Goal: Information Seeking & Learning: Learn about a topic

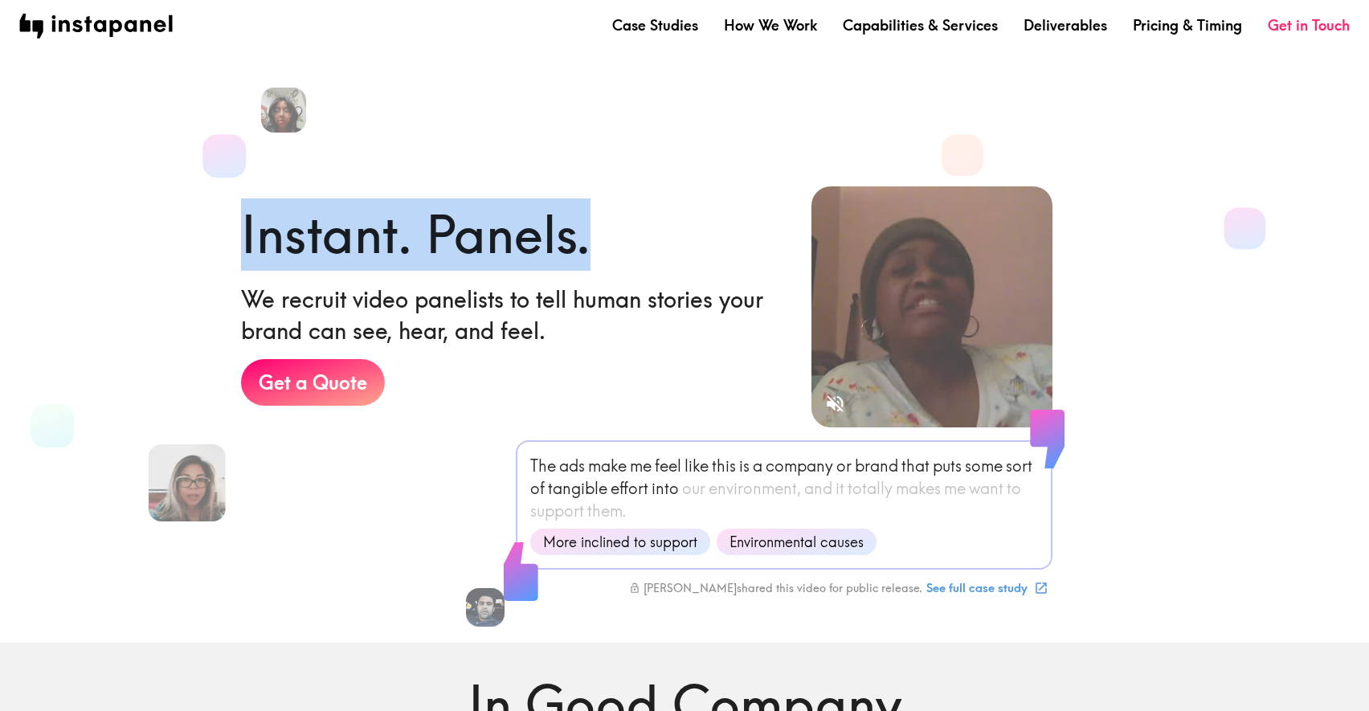
drag, startPoint x: 223, startPoint y: 216, endPoint x: 606, endPoint y: 216, distance: 382.4
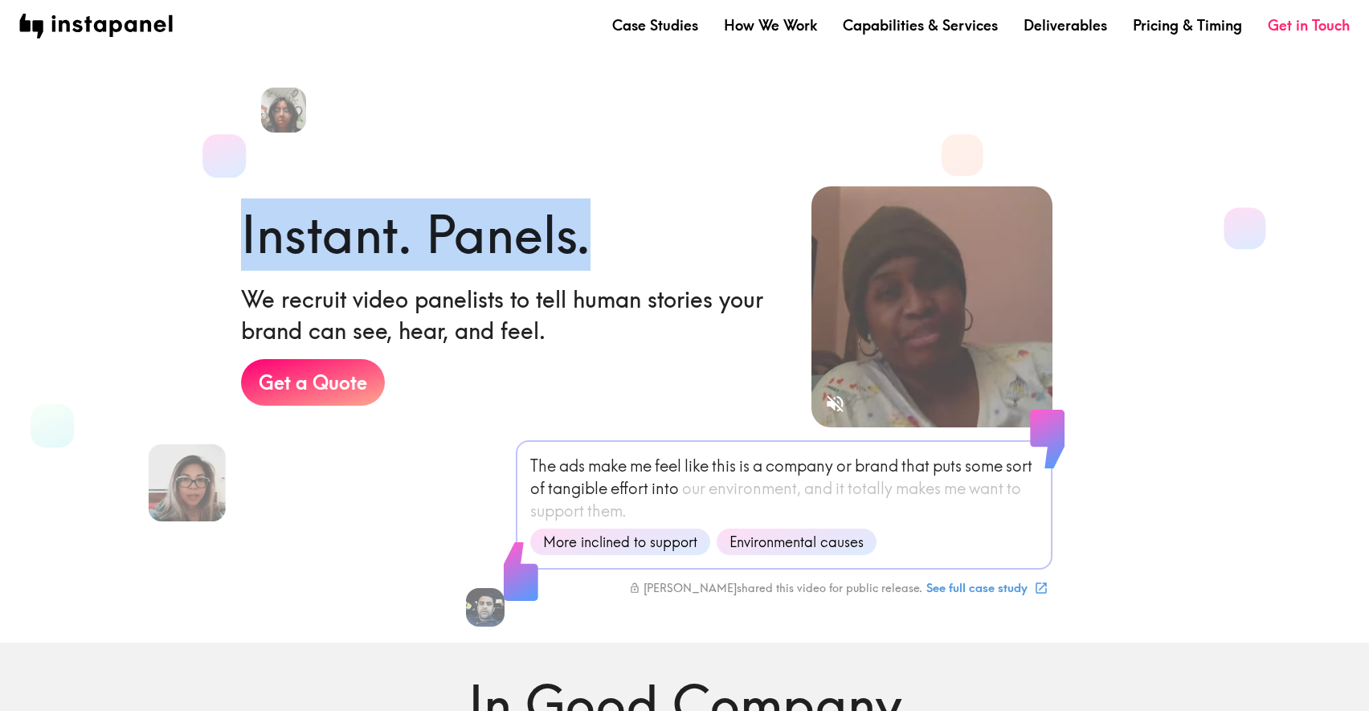
click at [607, 216] on div "Instant. Panels. We recruit video panelists to tell human stories your brand ca…" at bounding box center [500, 334] width 570 height 323
click at [606, 216] on div "Instant. Panels. We recruit video panelists to tell human stories your brand ca…" at bounding box center [513, 346] width 545 height 297
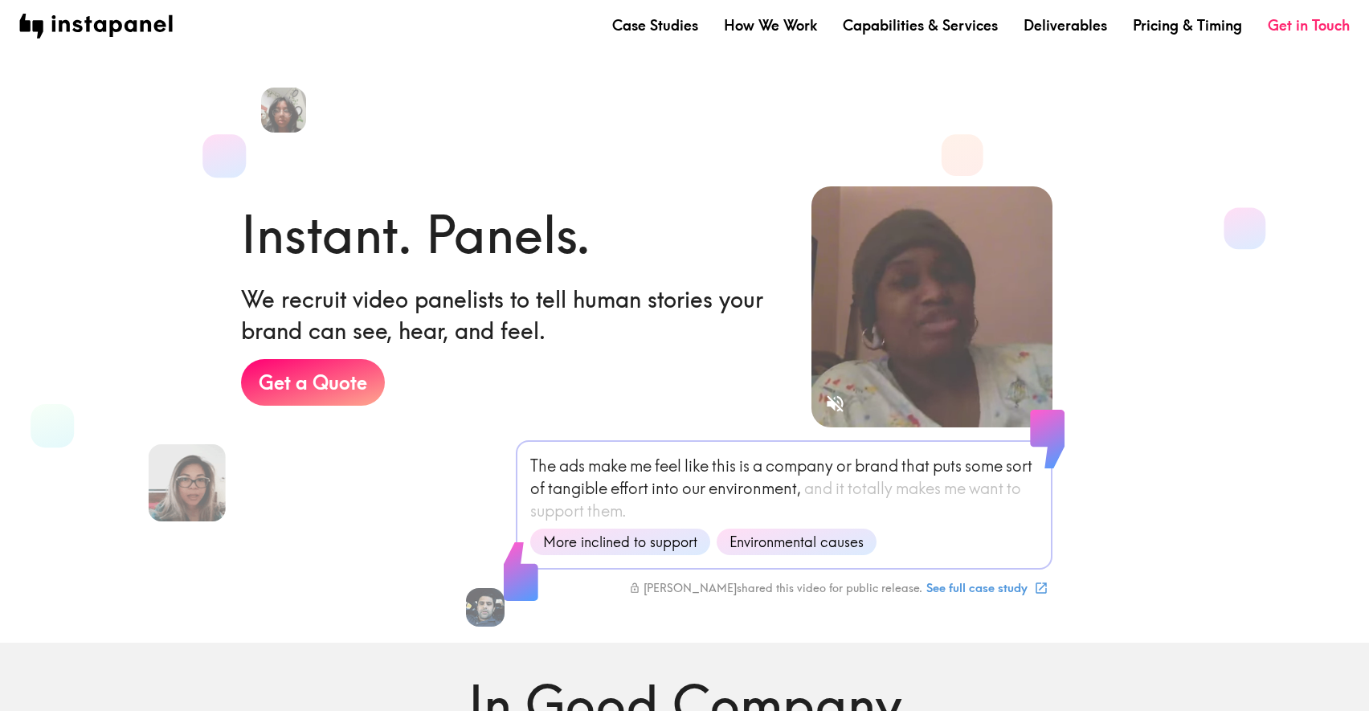
click at [571, 215] on h1 "Instant. Panels." at bounding box center [415, 234] width 349 height 72
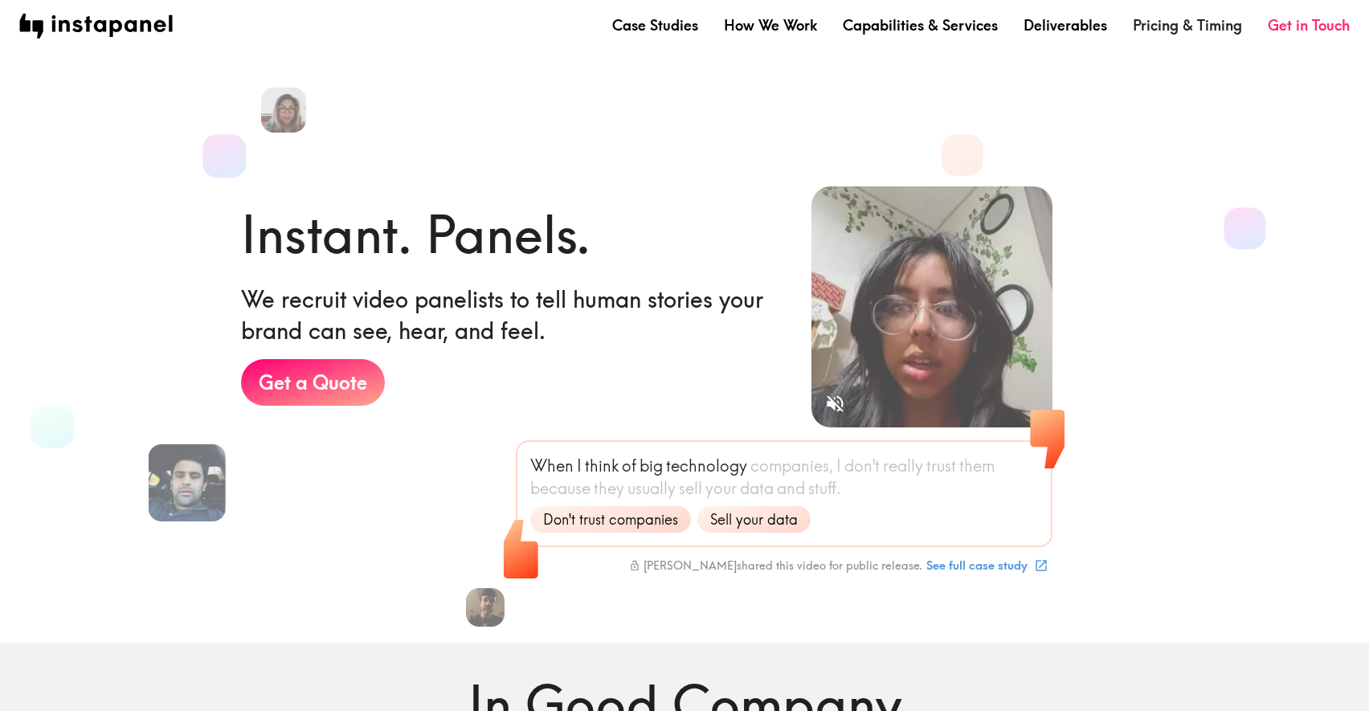
click at [1206, 35] on link "Pricing & Timing" at bounding box center [1187, 25] width 109 height 20
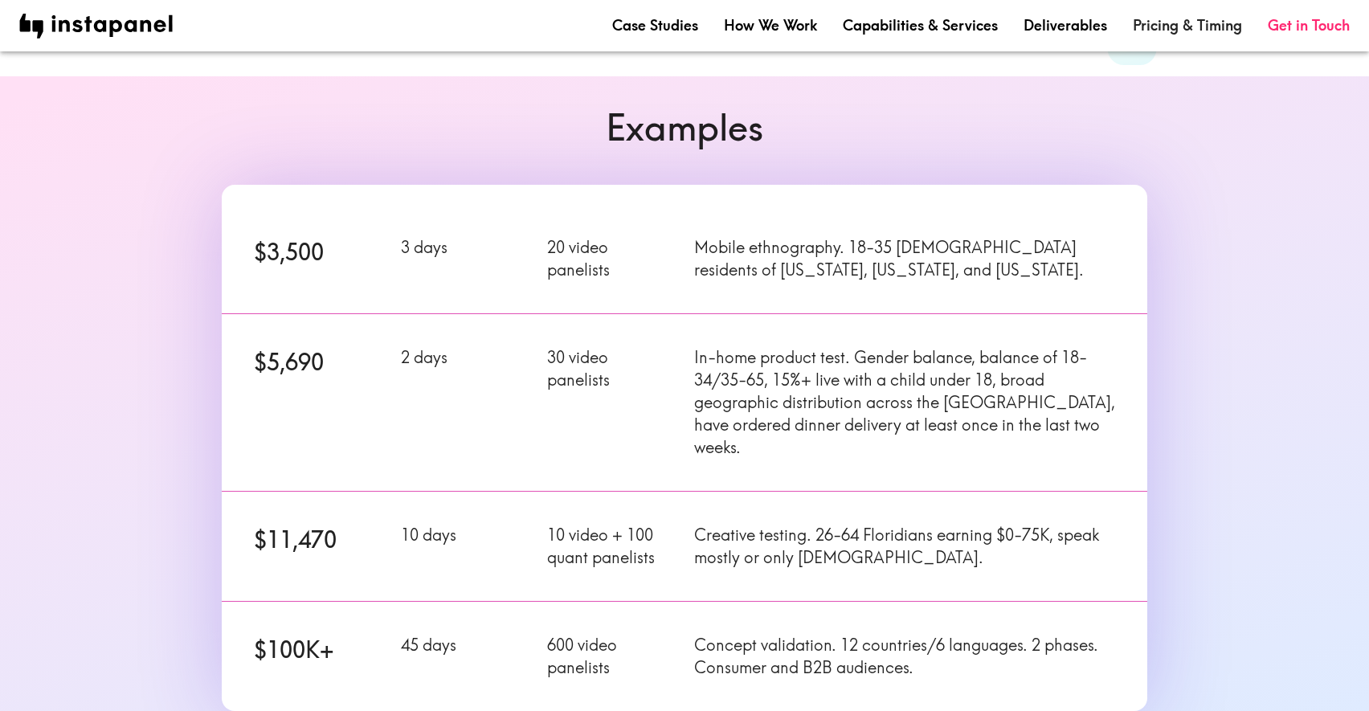
scroll to position [138, 0]
click at [163, 331] on section "Examples $3,500 3 days 20 video panelists Mobile ethnography. 18-35 [DEMOGRAPHI…" at bounding box center [684, 419] width 1369 height 686
drag, startPoint x: 334, startPoint y: 362, endPoint x: 232, endPoint y: 358, distance: 102.1
click at [232, 358] on div "$5,690 2 days 30 video panelists In-home product test. Gender balance, balance …" at bounding box center [674, 392] width 945 height 196
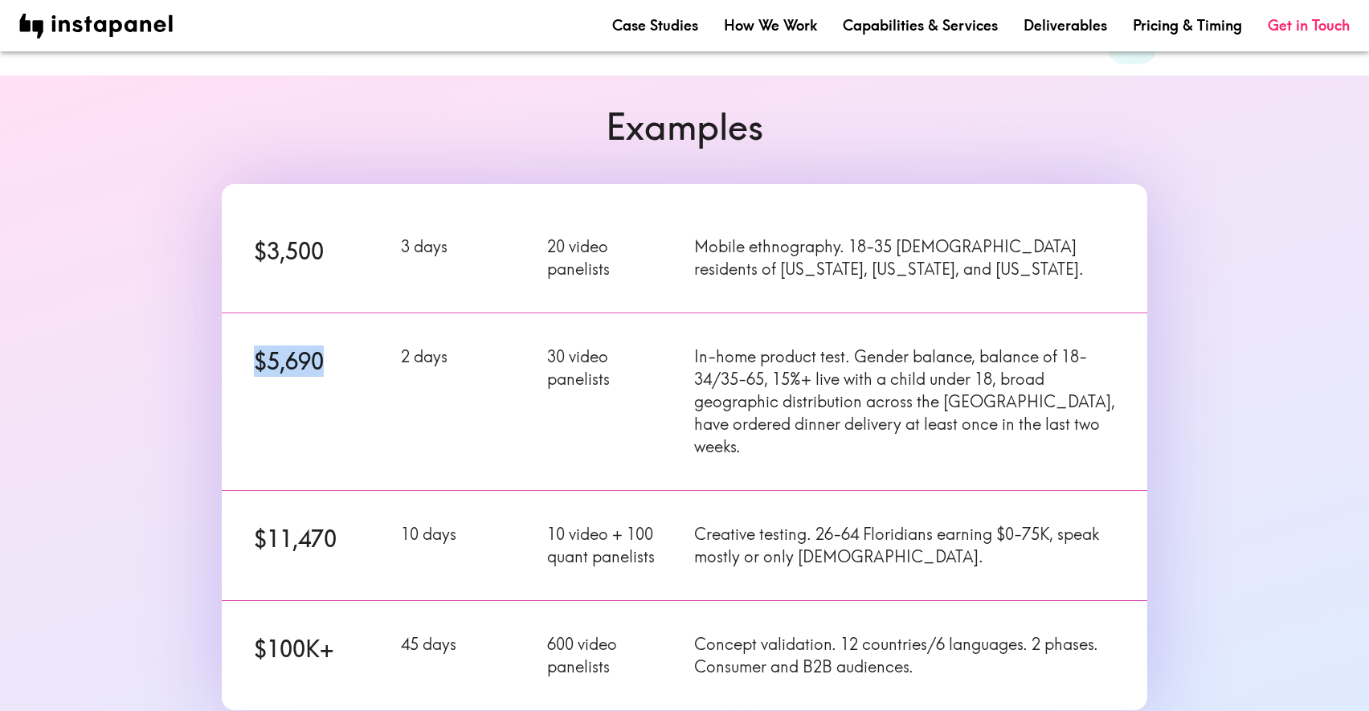
drag, startPoint x: 339, startPoint y: 362, endPoint x: 257, endPoint y: 352, distance: 82.5
click at [257, 352] on h6 "$5,690" at bounding box center [318, 360] width 128 height 31
drag, startPoint x: 237, startPoint y: 354, endPoint x: 345, endPoint y: 350, distance: 108.5
click at [345, 350] on div "$5,690" at bounding box center [308, 392] width 147 height 132
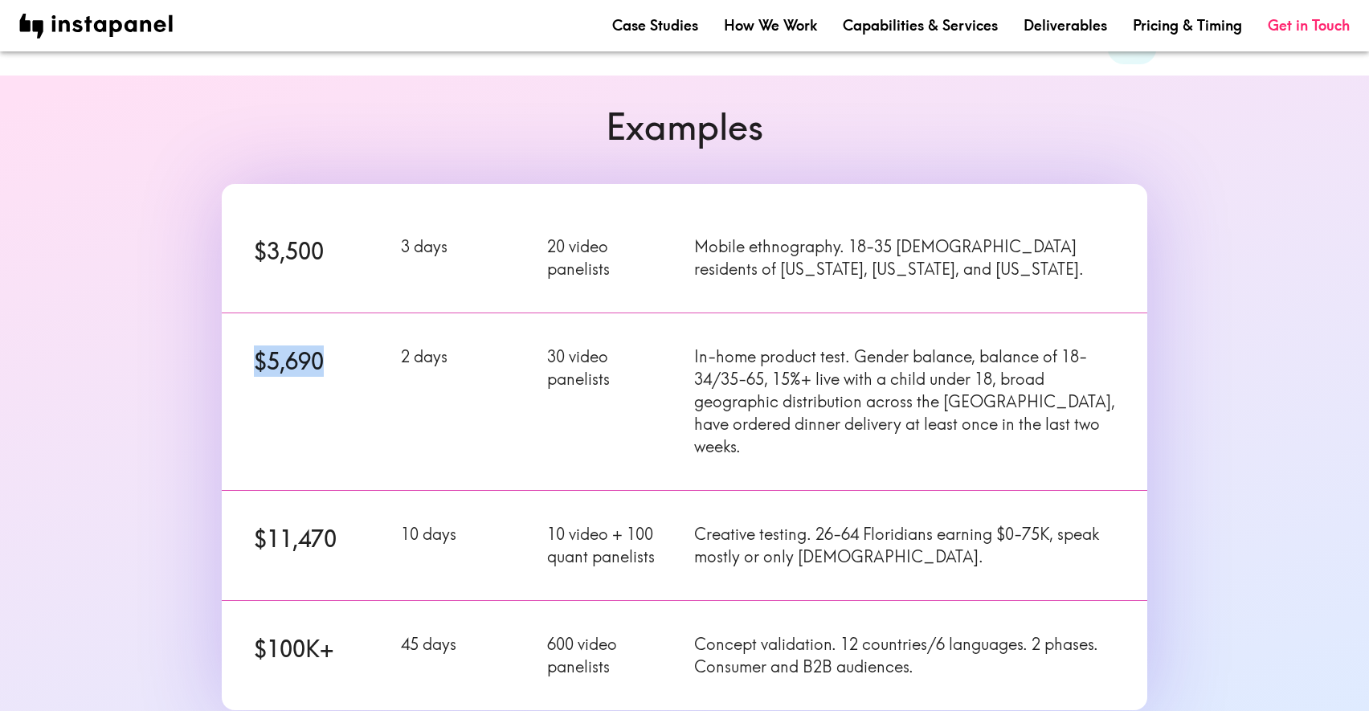
click at [345, 350] on h6 "$5,690" at bounding box center [318, 360] width 128 height 31
drag, startPoint x: 332, startPoint y: 357, endPoint x: 256, endPoint y: 354, distance: 75.6
click at [256, 354] on h6 "$5,690" at bounding box center [318, 360] width 128 height 31
drag, startPoint x: 243, startPoint y: 361, endPoint x: 343, endPoint y: 359, distance: 99.6
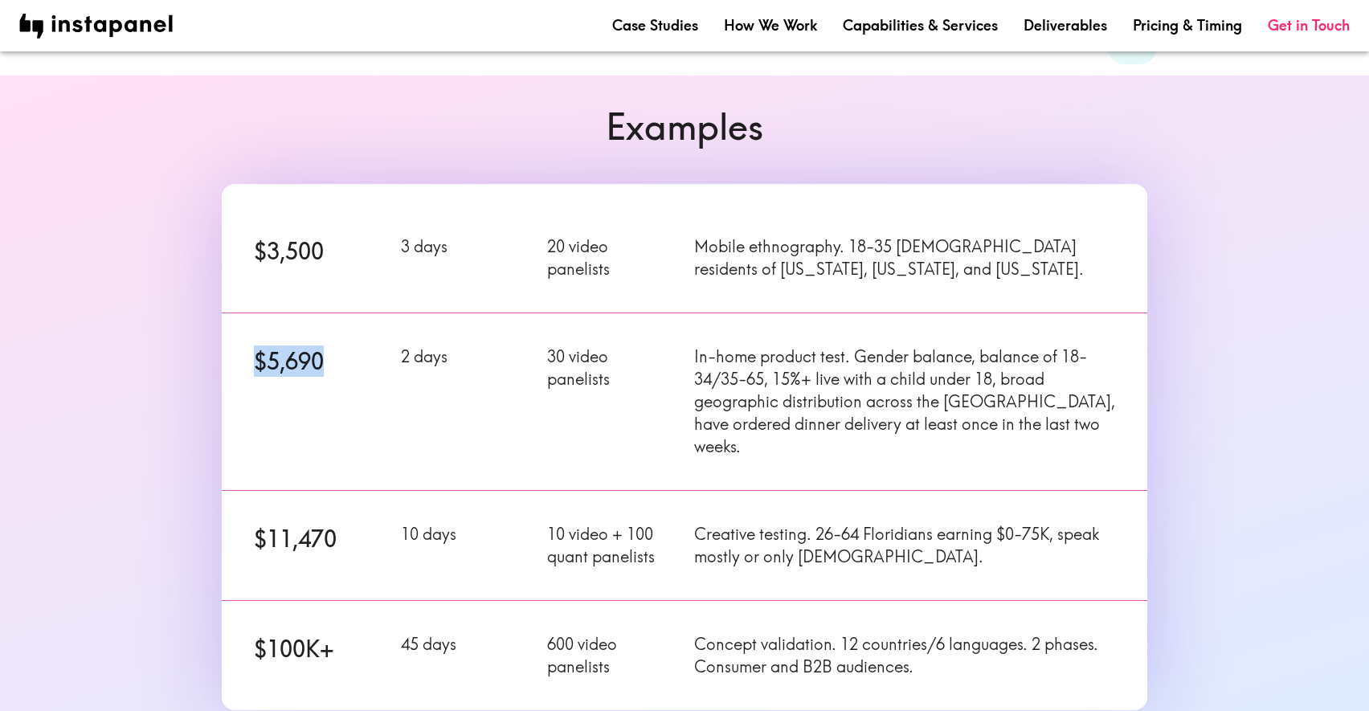
click at [344, 361] on div "$5,690" at bounding box center [308, 392] width 147 height 132
click at [343, 359] on h6 "$5,690" at bounding box center [318, 360] width 128 height 31
drag, startPoint x: 342, startPoint y: 363, endPoint x: 264, endPoint y: 363, distance: 78.7
click at [264, 363] on h6 "$5,690" at bounding box center [318, 360] width 128 height 31
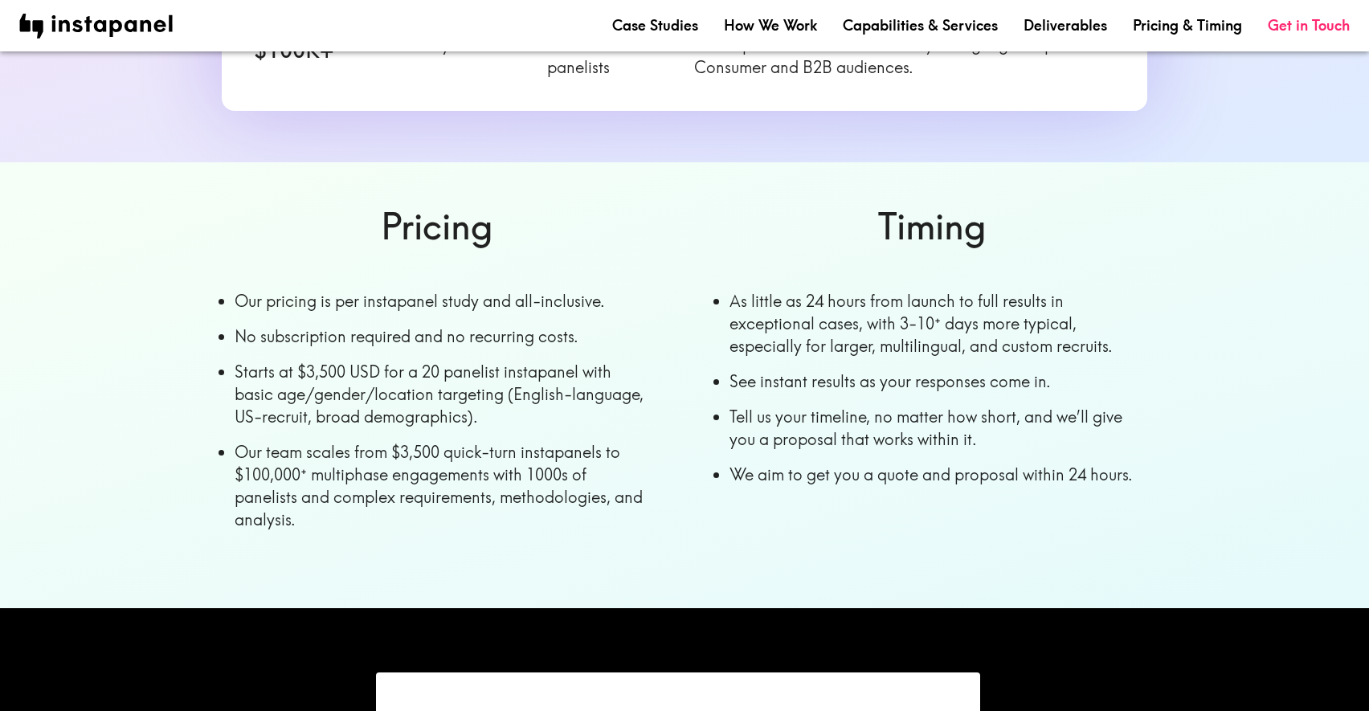
scroll to position [791, 0]
